Goal: Check status: Check status

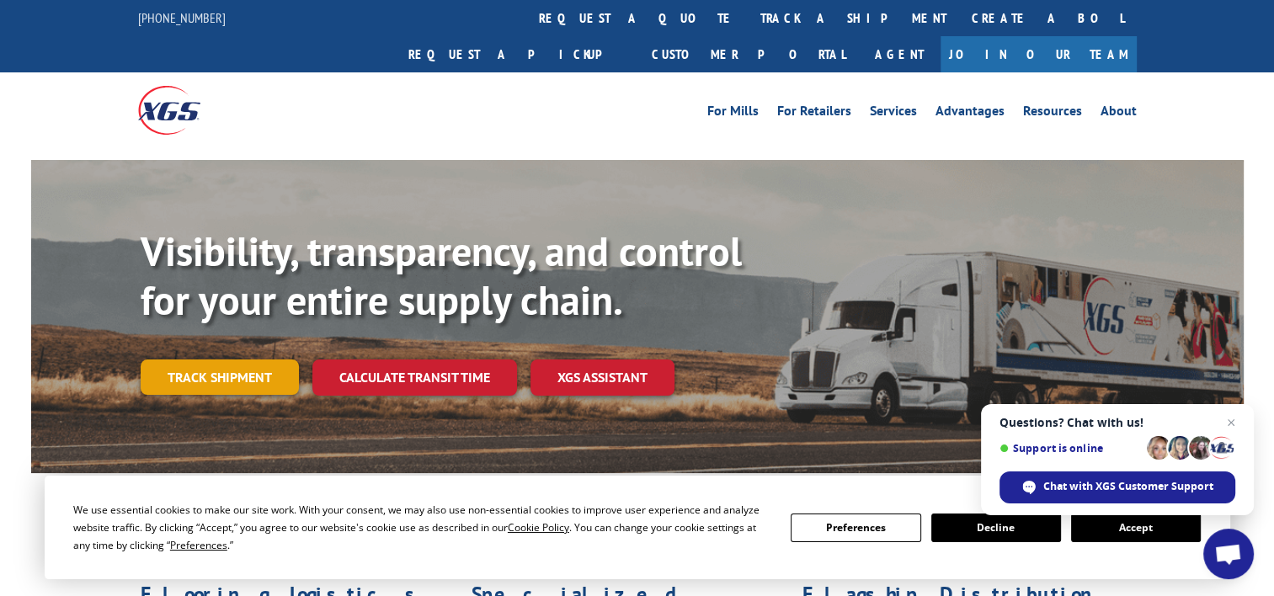
click at [242, 360] on link "Track shipment" at bounding box center [220, 377] width 158 height 35
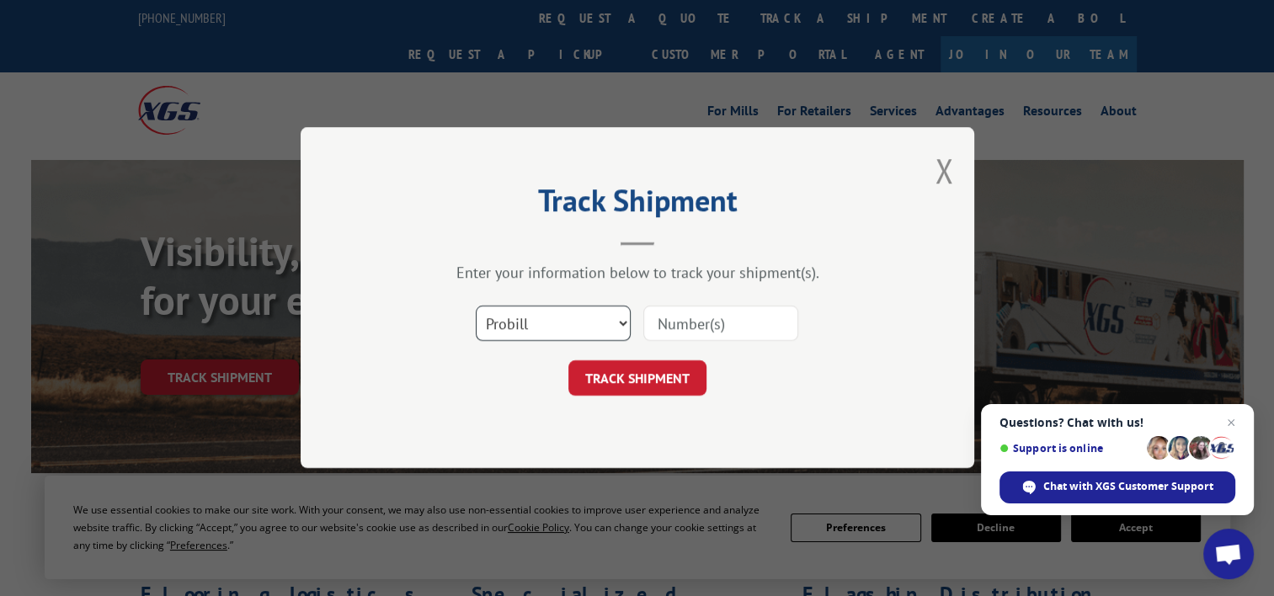
click at [615, 307] on select "Select category... Probill BOL PO" at bounding box center [553, 324] width 155 height 35
select select "bol"
click at [476, 307] on select "Select category... Probill BOL PO" at bounding box center [553, 324] width 155 height 35
click at [743, 324] on input at bounding box center [720, 324] width 155 height 35
paste input "0500240"
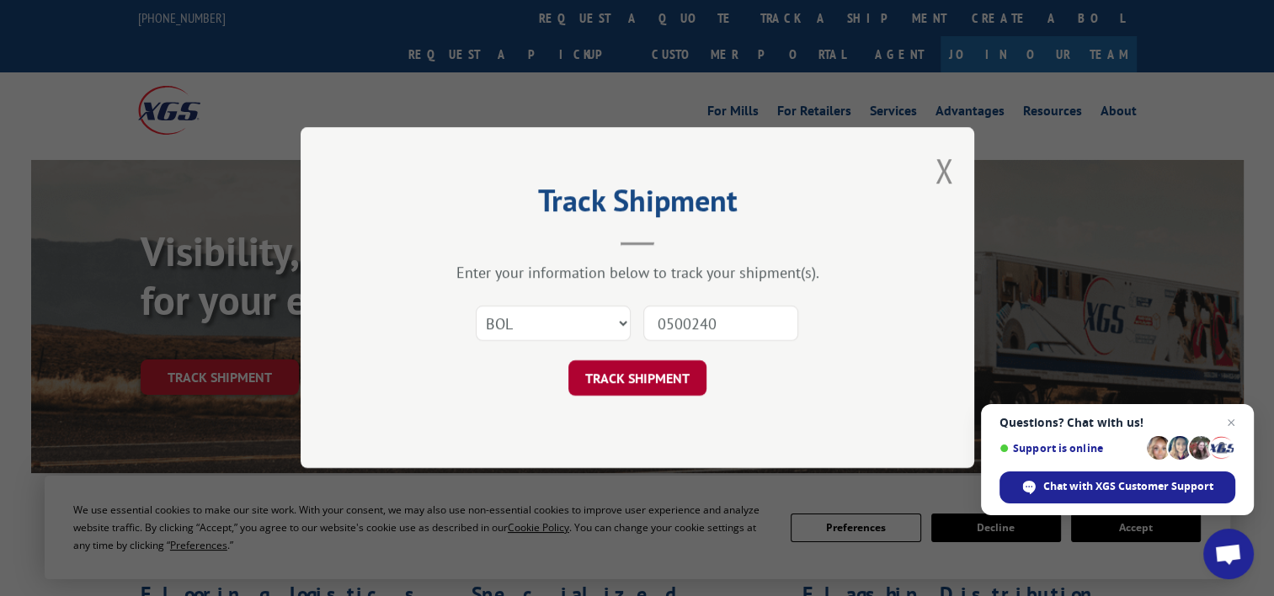
type input "0500240"
click at [637, 371] on button "TRACK SHIPMENT" at bounding box center [637, 378] width 138 height 35
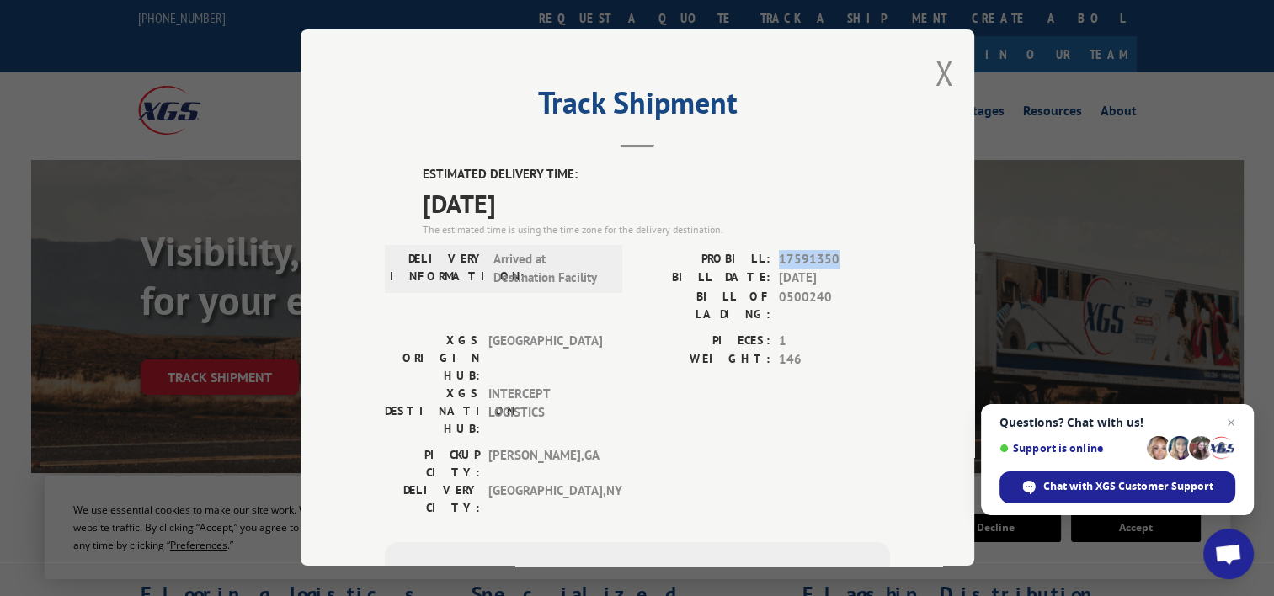
drag, startPoint x: 833, startPoint y: 255, endPoint x: 771, endPoint y: 255, distance: 61.5
click at [771, 255] on div "PROBILL: 17591350" at bounding box center [764, 259] width 253 height 19
copy span "17591350"
click at [939, 67] on button "Close modal" at bounding box center [944, 73] width 19 height 45
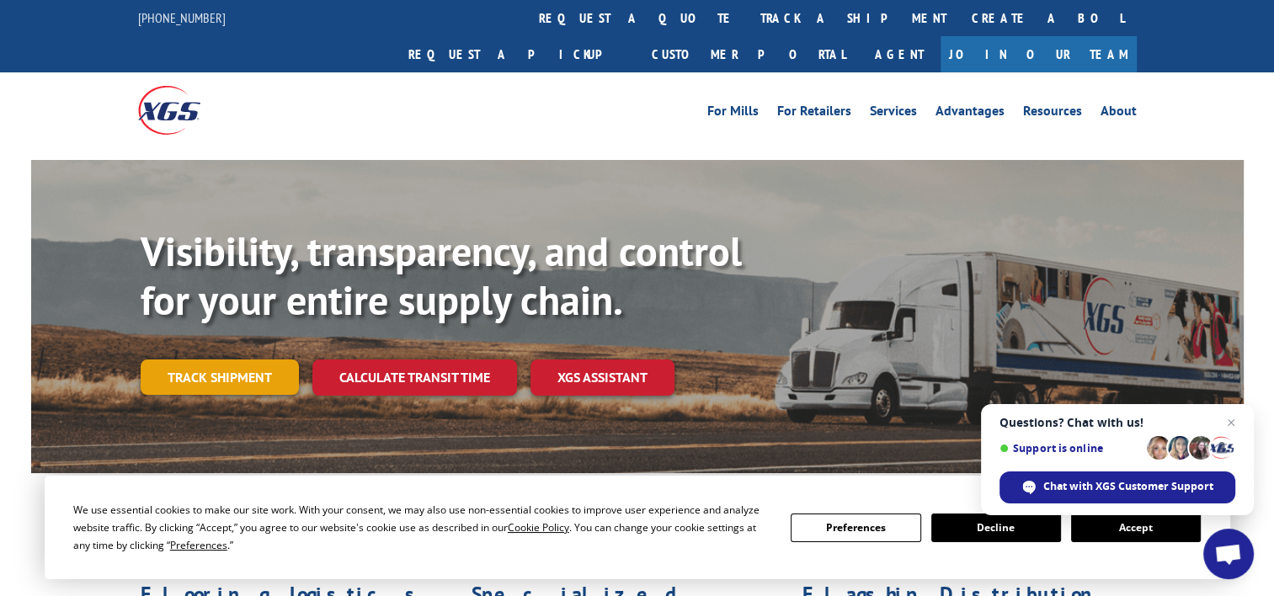
click at [204, 360] on link "Track shipment" at bounding box center [220, 377] width 158 height 35
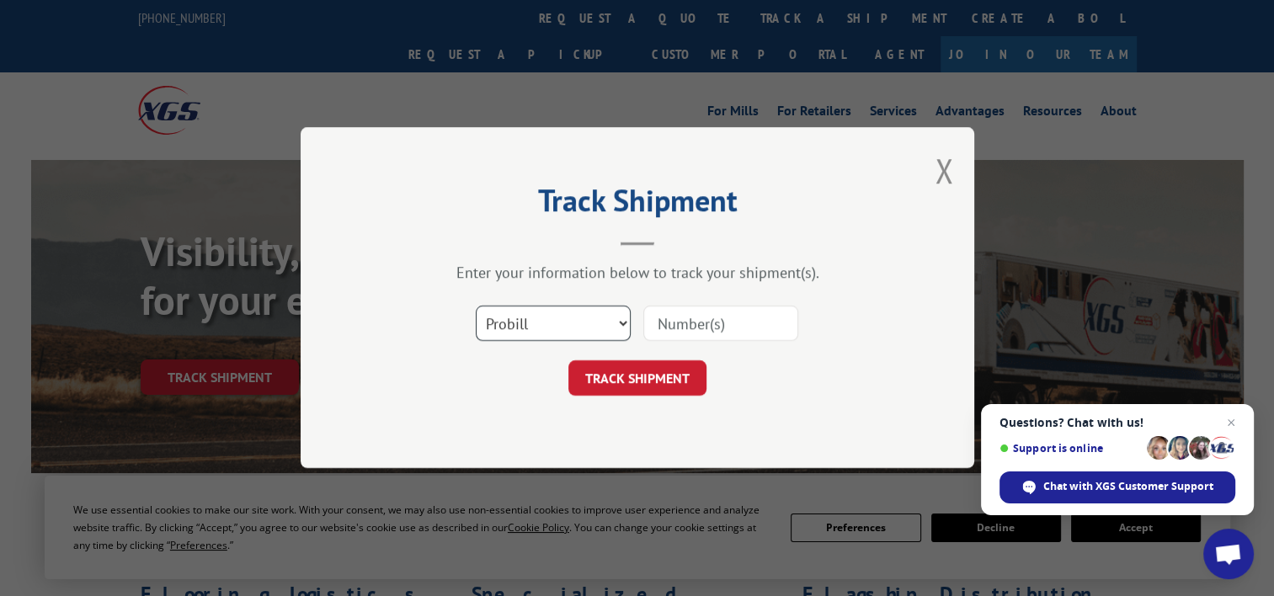
click at [584, 318] on select "Select category... Probill BOL PO" at bounding box center [553, 324] width 155 height 35
select select "bol"
click at [476, 307] on select "Select category... Probill BOL PO" at bounding box center [553, 324] width 155 height 35
click at [756, 305] on div at bounding box center [720, 324] width 155 height 39
click at [758, 343] on div "Select category... Probill BOL PO" at bounding box center [637, 324] width 505 height 56
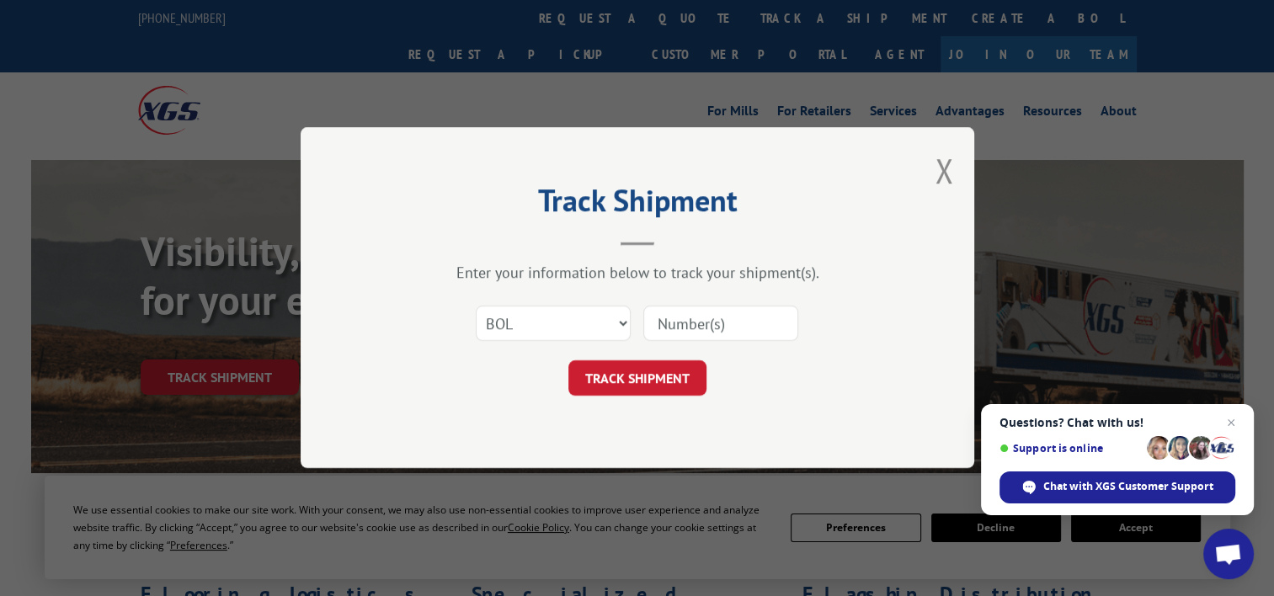
click at [754, 326] on input at bounding box center [720, 324] width 155 height 35
paste input "368728"
type input "368728"
click button "TRACK SHIPMENT" at bounding box center [637, 378] width 138 height 35
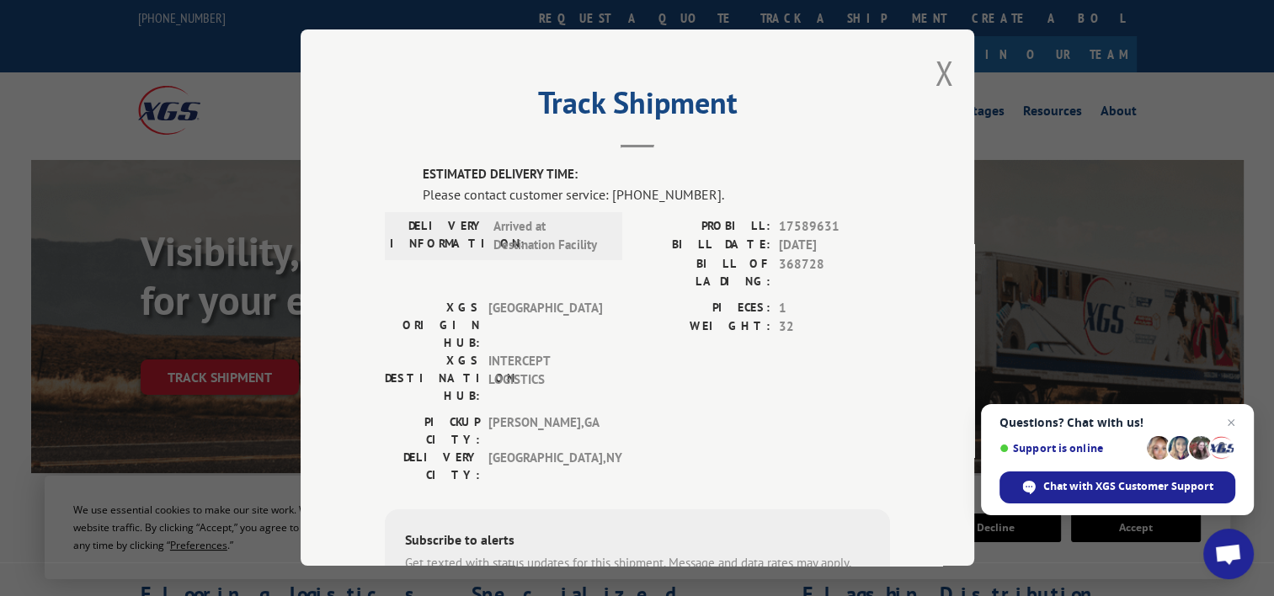
click at [779, 228] on span "17589631" at bounding box center [834, 226] width 111 height 19
drag, startPoint x: 771, startPoint y: 223, endPoint x: 846, endPoint y: 219, distance: 75.1
click at [846, 219] on div "PROBILL: 17589631" at bounding box center [764, 226] width 253 height 19
copy span "17589631"
click at [924, 70] on div "Track Shipment ESTIMATED DELIVERY TIME: Please contact customer service: [PHONE…" at bounding box center [638, 297] width 674 height 536
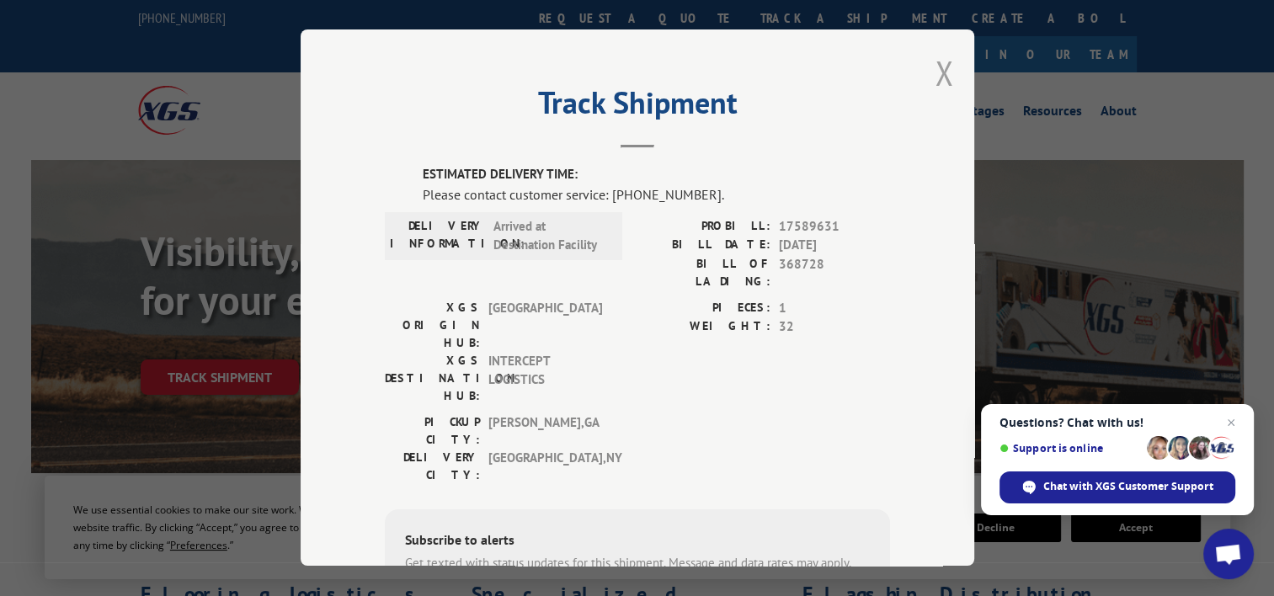
click at [936, 73] on button "Close modal" at bounding box center [944, 73] width 19 height 45
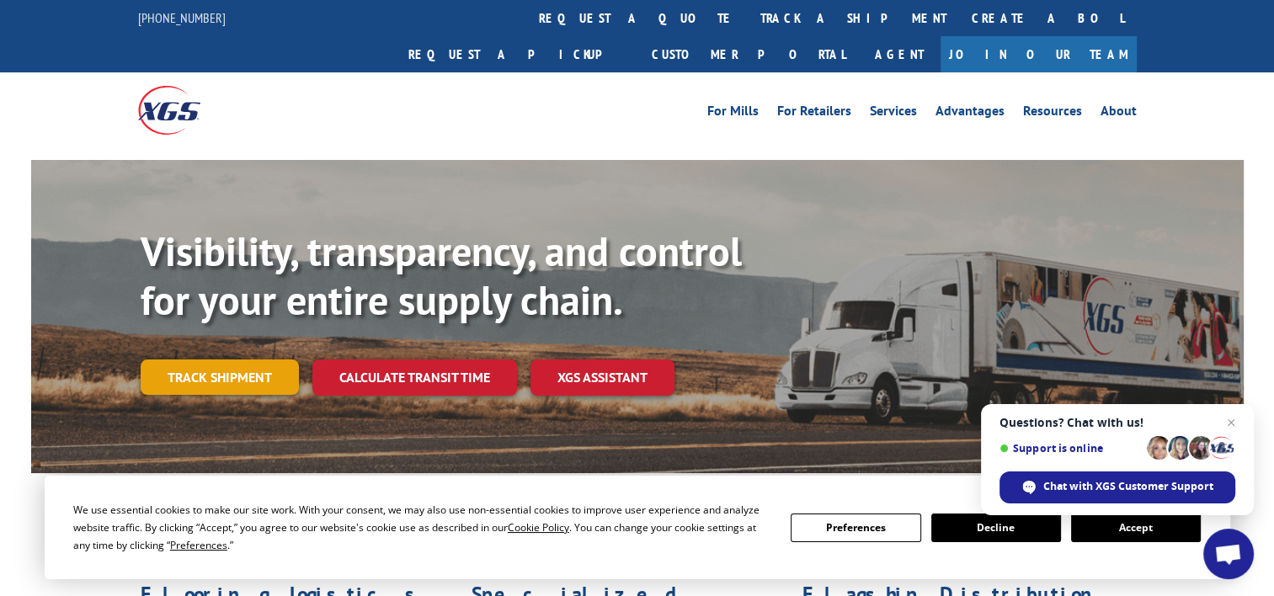
click at [228, 360] on link "Track shipment" at bounding box center [220, 377] width 158 height 35
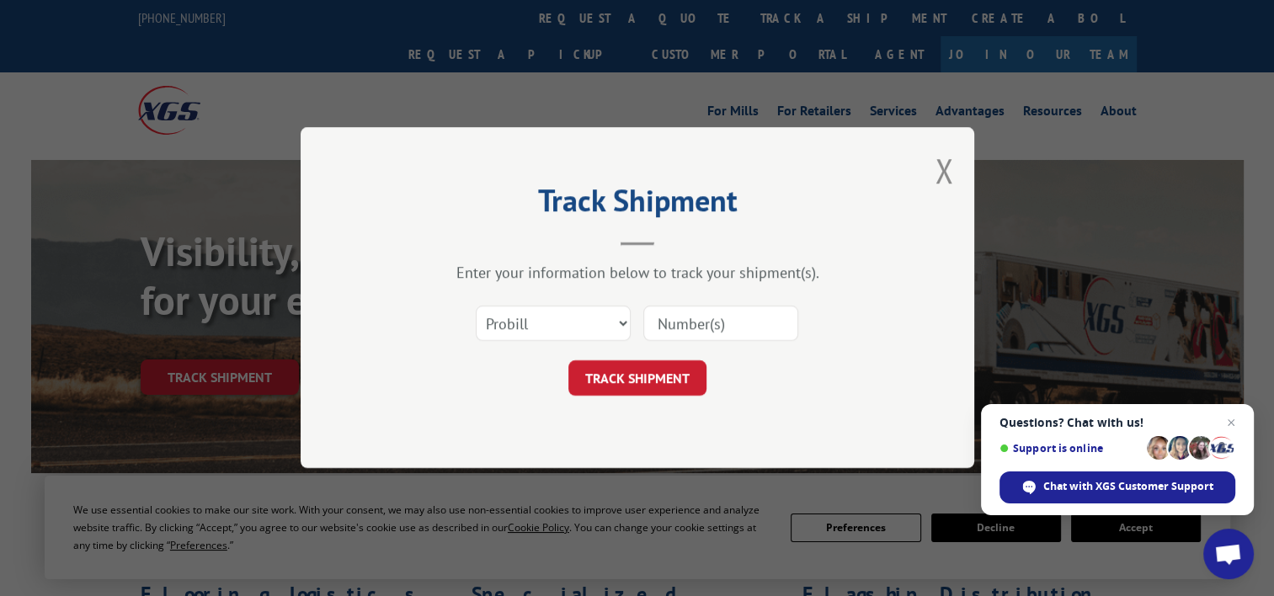
click at [634, 320] on div "Select category... Probill BOL PO" at bounding box center [637, 324] width 505 height 56
click at [628, 322] on select "Select category... Probill BOL PO" at bounding box center [553, 324] width 155 height 35
select select "bol"
click at [476, 307] on select "Select category... Probill BOL PO" at bounding box center [553, 324] width 155 height 35
click at [710, 323] on input at bounding box center [720, 324] width 155 height 35
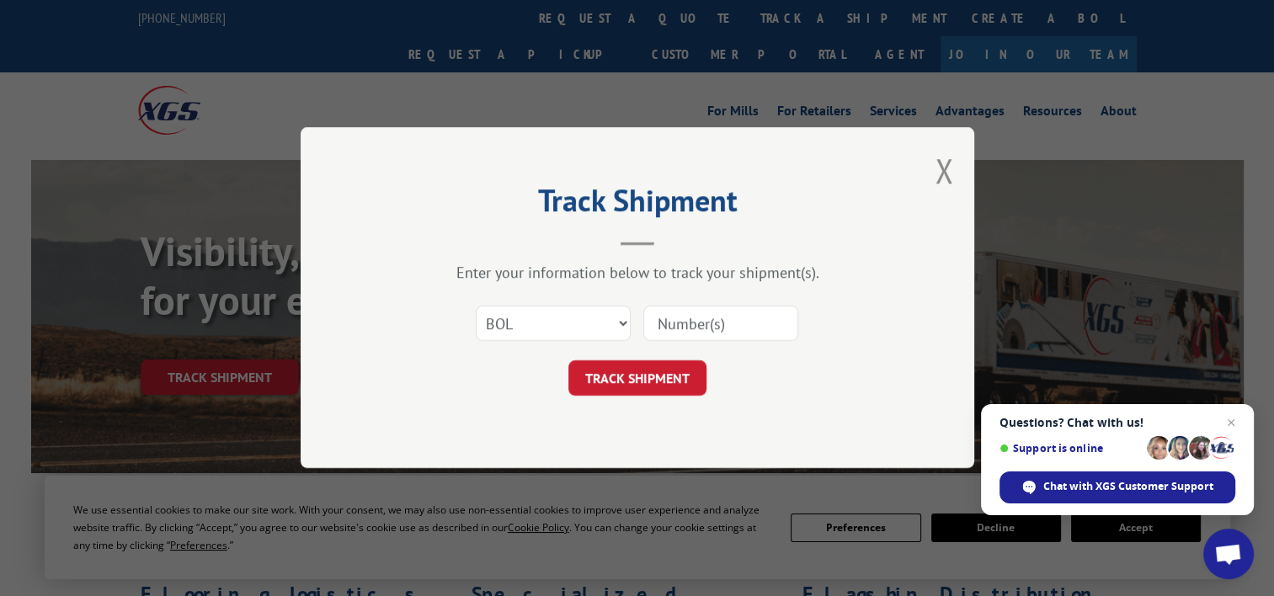
paste input "369007"
type input "369007"
click button "TRACK SHIPMENT" at bounding box center [637, 378] width 138 height 35
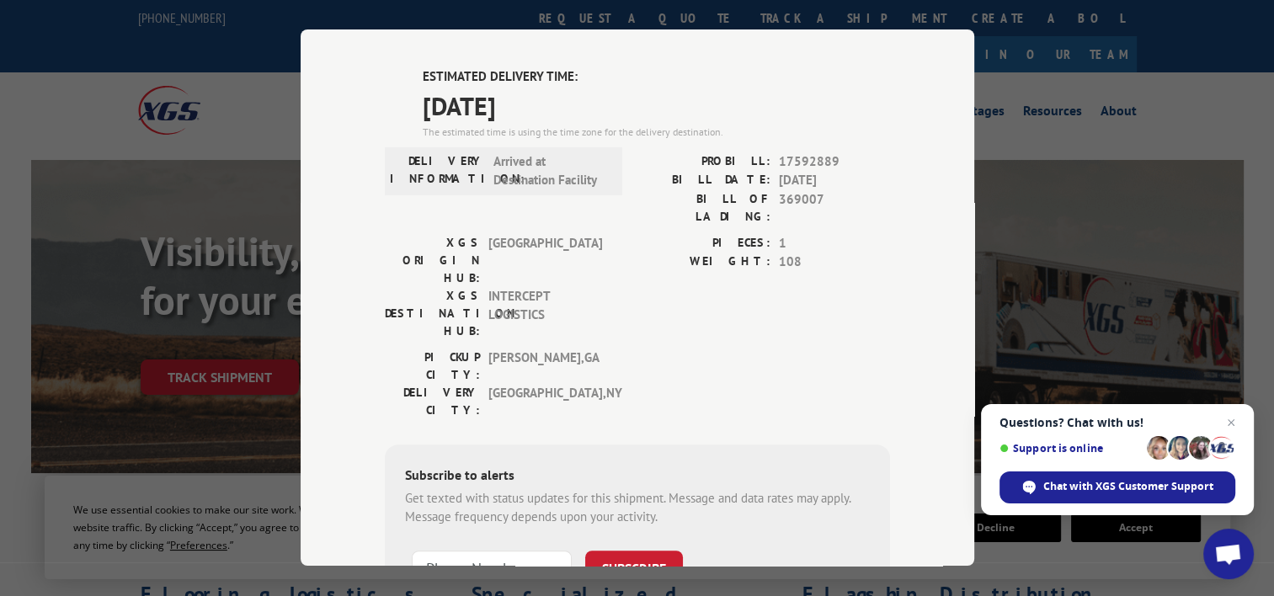
scroll to position [306, 0]
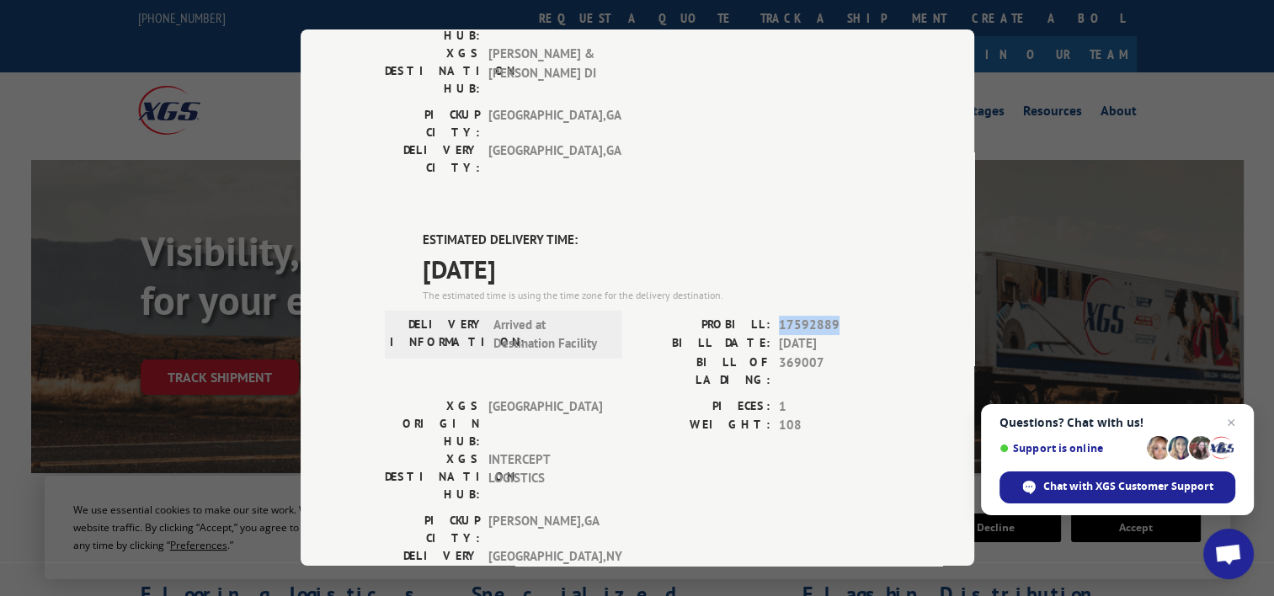
drag, startPoint x: 832, startPoint y: 217, endPoint x: 773, endPoint y: 219, distance: 59.0
click at [779, 316] on span "17592889" at bounding box center [834, 325] width 111 height 19
copy span "17592889"
click at [1145, 193] on div "Track Shipment DELIVERED DELIVERY INFORMATION: PROBILL: 6753936 BILL DATE: [DAT…" at bounding box center [637, 298] width 1274 height 596
click at [217, 327] on div "Track Shipment DELIVERED DELIVERY INFORMATION: PROBILL: 6753936 BILL DATE: [DAT…" at bounding box center [637, 298] width 1274 height 596
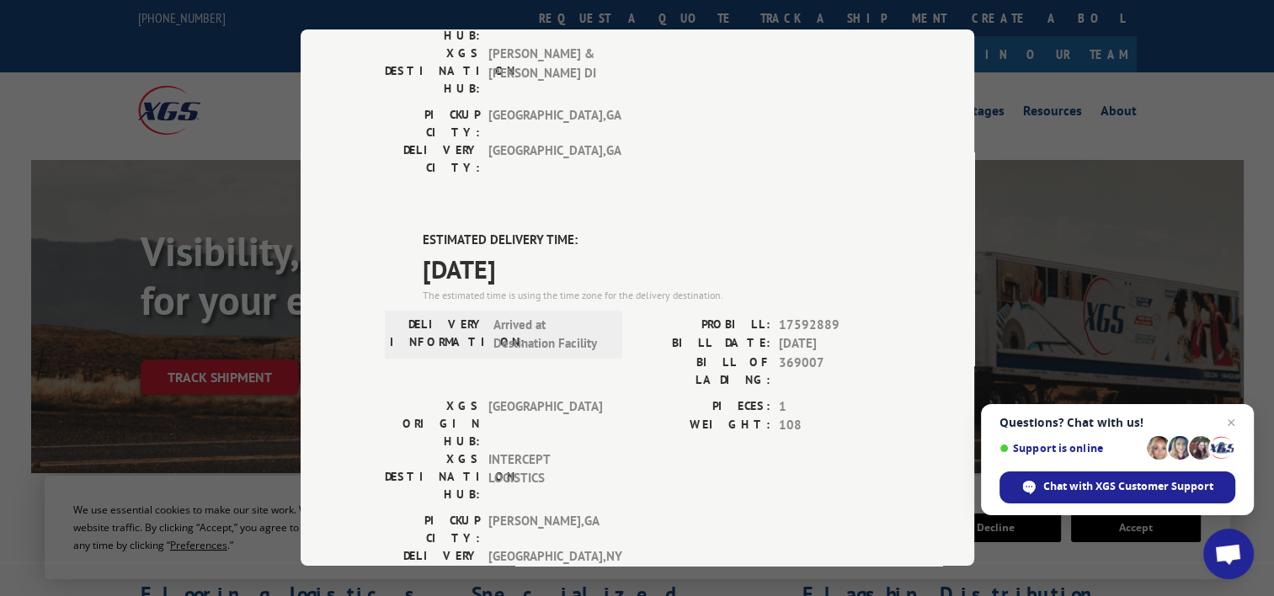
click at [986, 145] on div "Track Shipment DELIVERED DELIVERY INFORMATION: PROBILL: 6753936 BILL DATE: [DAT…" at bounding box center [637, 298] width 1274 height 596
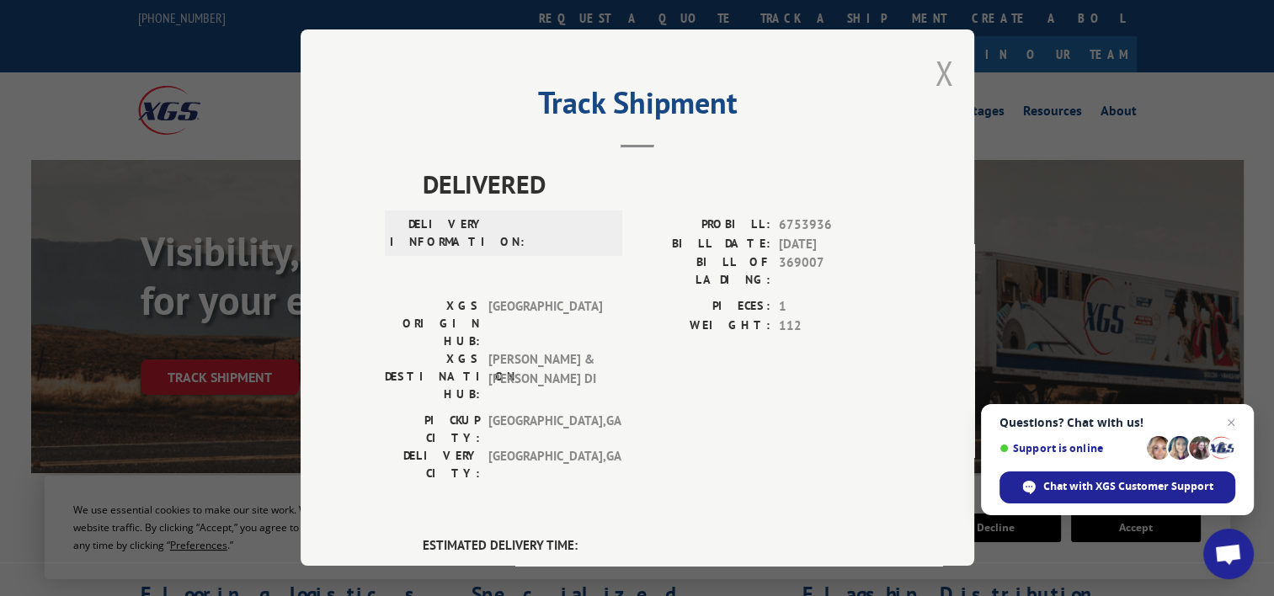
click at [938, 84] on button "Close modal" at bounding box center [944, 73] width 19 height 45
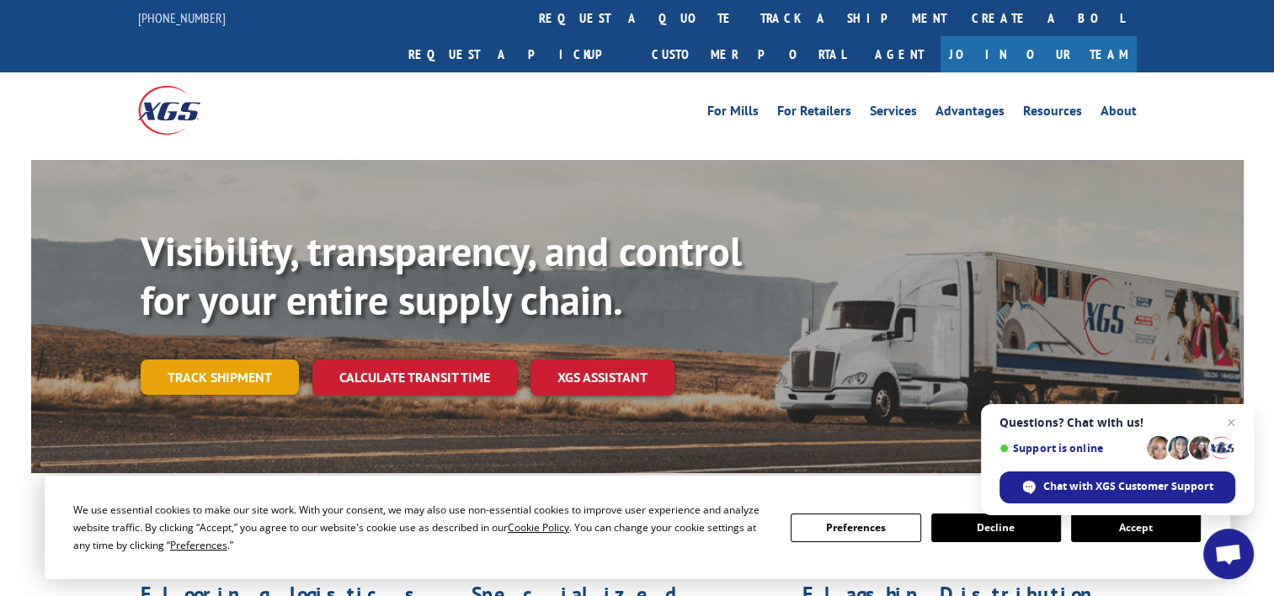
click at [233, 360] on link "Track shipment" at bounding box center [220, 377] width 158 height 35
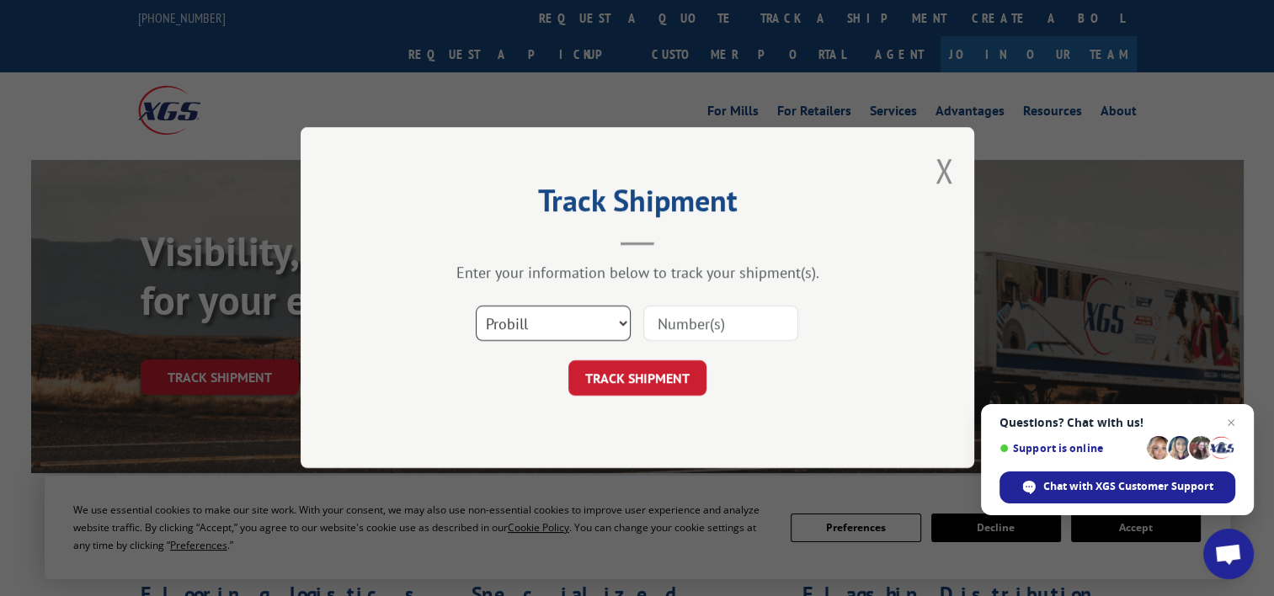
click at [619, 307] on select "Select category... Probill BOL PO" at bounding box center [553, 324] width 155 height 35
select select "bol"
click at [476, 307] on select "Select category... Probill BOL PO" at bounding box center [553, 324] width 155 height 35
click at [648, 327] on input at bounding box center [720, 324] width 155 height 35
paste input "3370295"
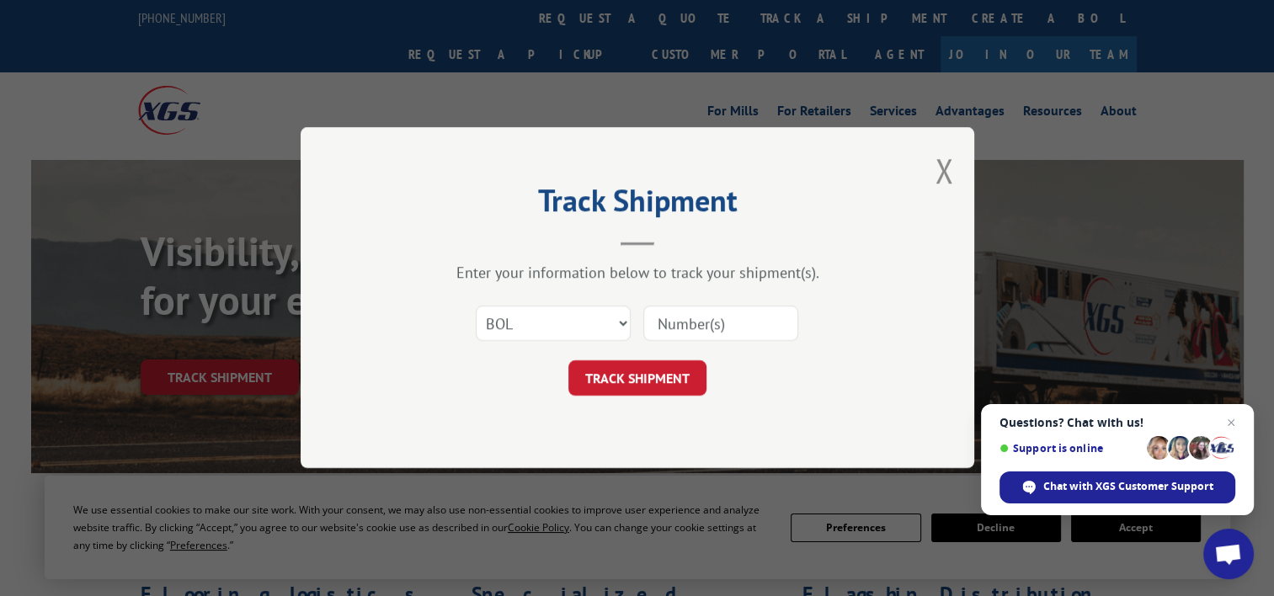
type input "3370295"
click button "TRACK SHIPMENT" at bounding box center [637, 378] width 138 height 35
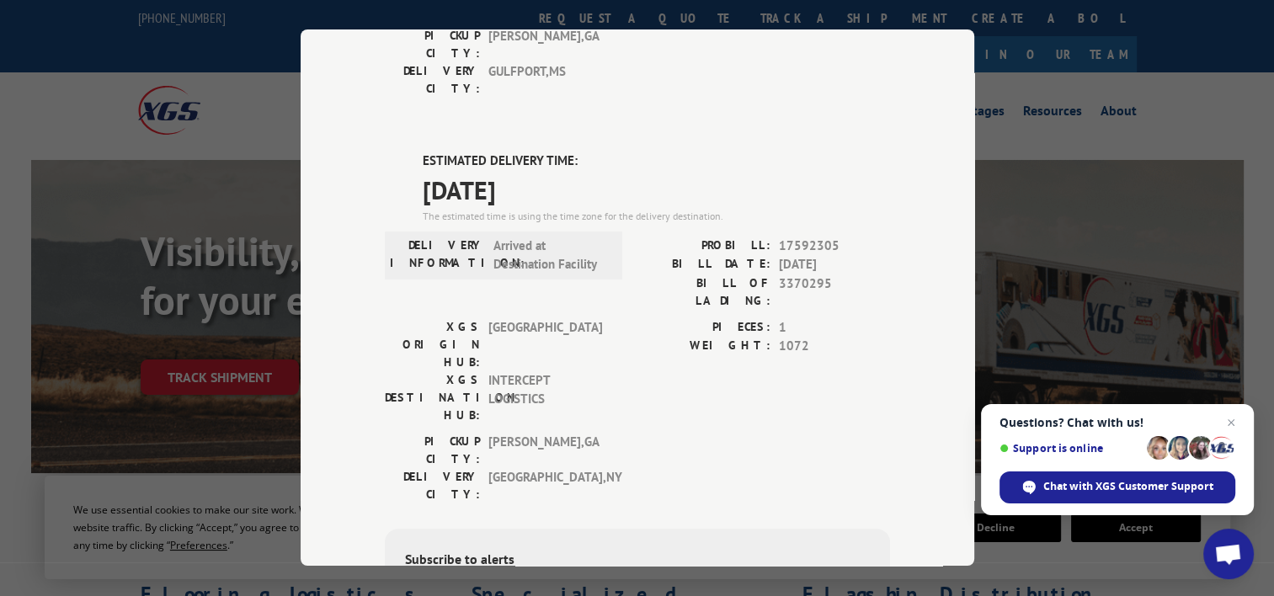
scroll to position [389, 0]
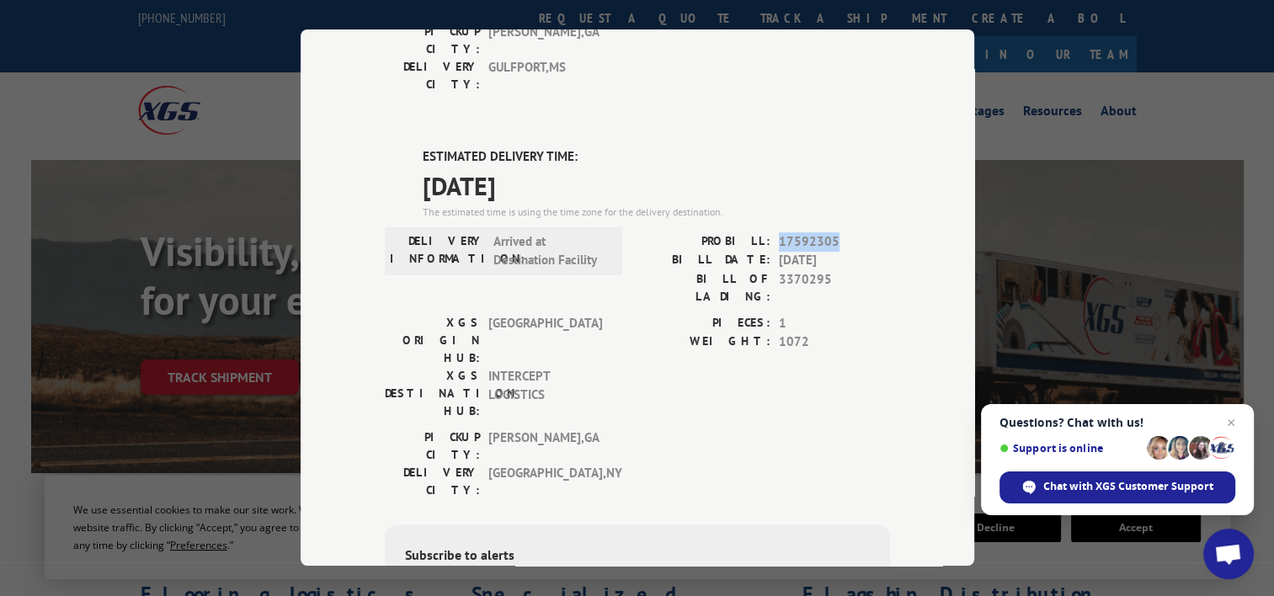
drag, startPoint x: 831, startPoint y: 142, endPoint x: 769, endPoint y: 141, distance: 62.3
click at [769, 232] on div "PROBILL: 17592305" at bounding box center [764, 241] width 253 height 19
copy span "17592305"
